Goal: Navigation & Orientation: Go to known website

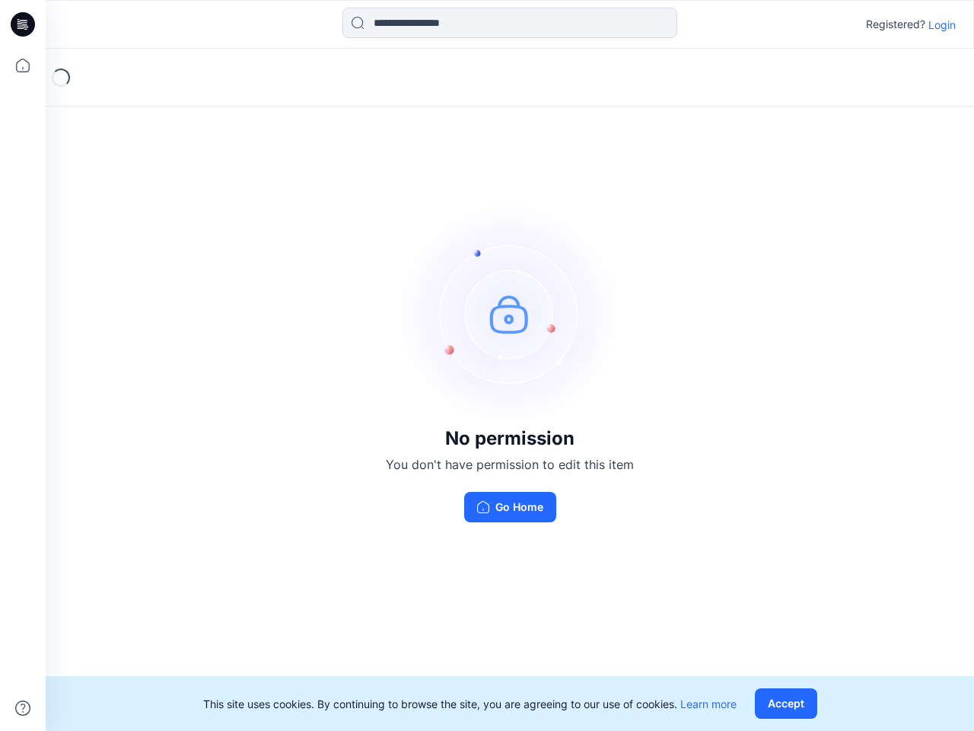
click at [487, 365] on img at bounding box center [510, 313] width 228 height 228
click at [24, 24] on icon at bounding box center [25, 24] width 6 height 1
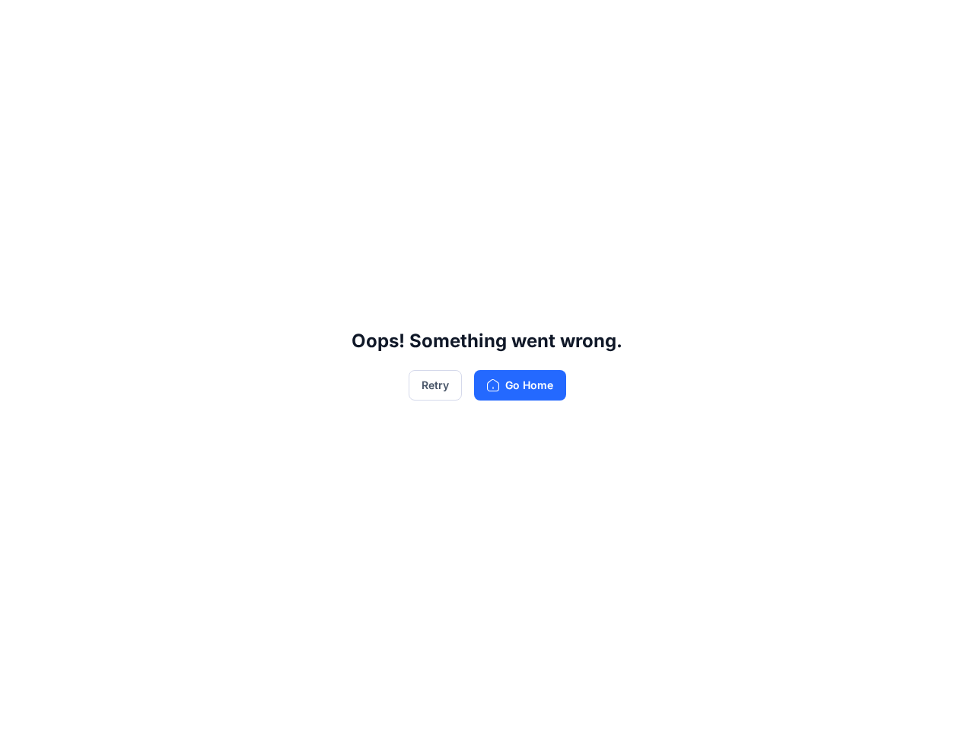
click at [23, 65] on div "Oops! Something went wrong. Retry Go Home" at bounding box center [487, 365] width 974 height 731
click at [23, 708] on div "Oops! Something went wrong. Retry Go Home" at bounding box center [487, 365] width 974 height 731
click at [510, 23] on div "Oops! Something went wrong. Retry Go Home" at bounding box center [487, 365] width 974 height 731
click at [942, 24] on div "Oops! Something went wrong. Retry Go Home" at bounding box center [487, 365] width 974 height 731
click at [789, 703] on div "Oops! Something went wrong. Retry Go Home" at bounding box center [487, 365] width 974 height 731
